Goal: Find specific page/section: Find specific page/section

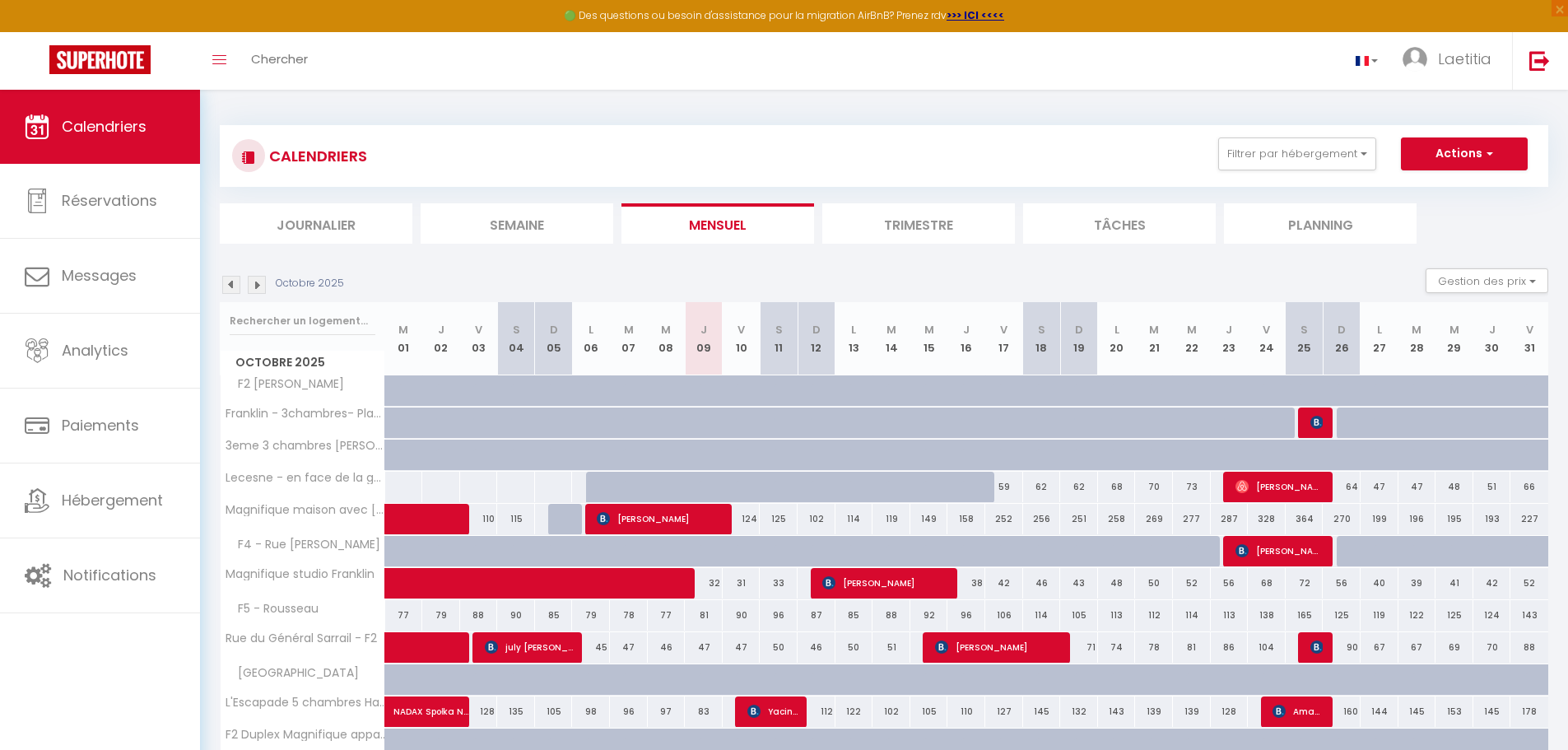
scroll to position [83, 0]
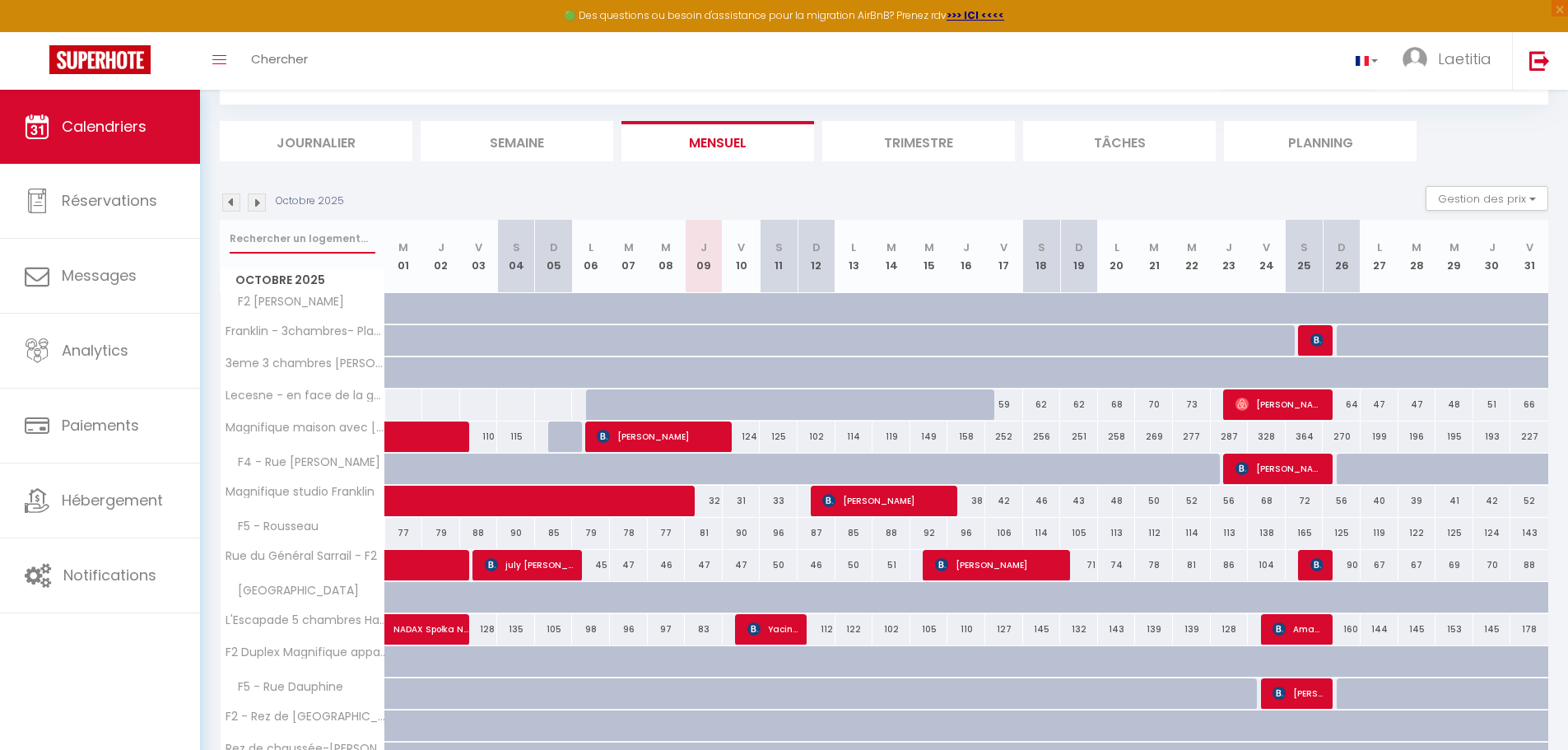
click at [270, 233] on input "text" at bounding box center [302, 239] width 146 height 30
type input "trigauvi"
